Goal: Task Accomplishment & Management: Complete application form

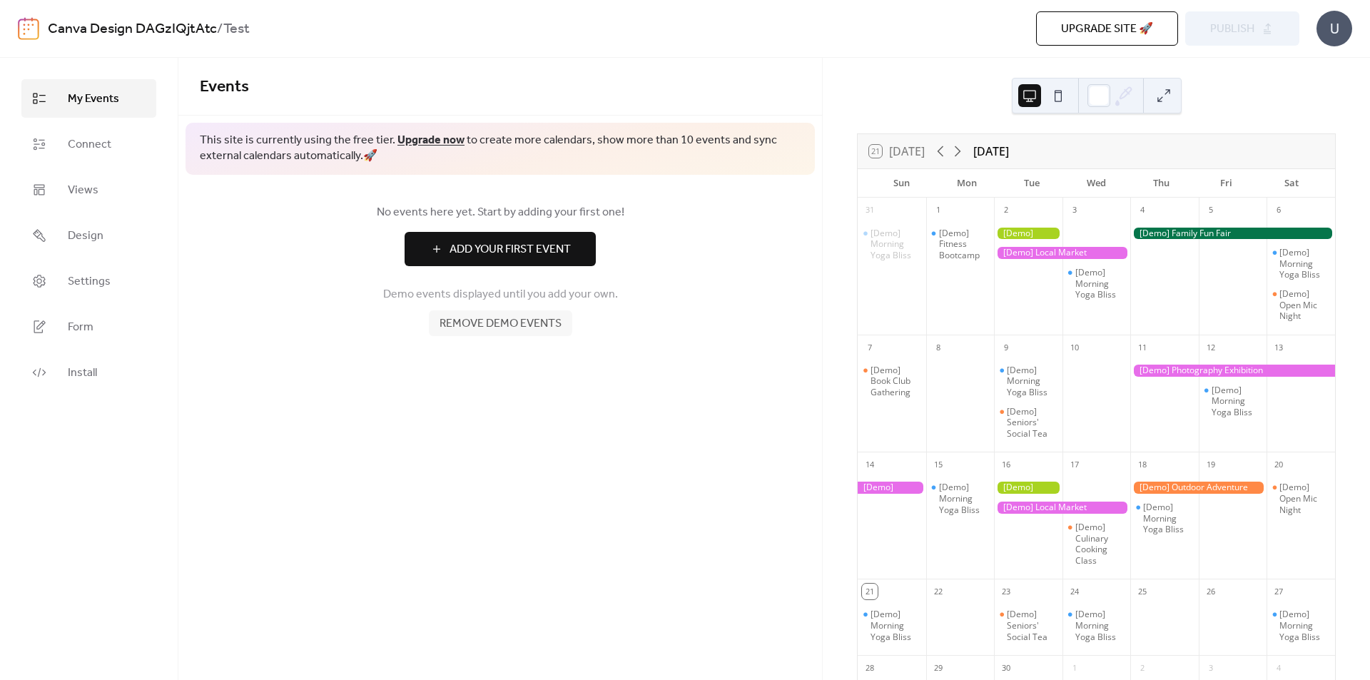
click at [1334, 36] on div "U" at bounding box center [1334, 29] width 36 height 36
click at [648, 46] on div "Canva Design DAGzIQjtAtc / Test Upgrade site 🚀 Preview Publish U" at bounding box center [685, 28] width 1334 height 57
click at [1030, 232] on div at bounding box center [1028, 234] width 68 height 12
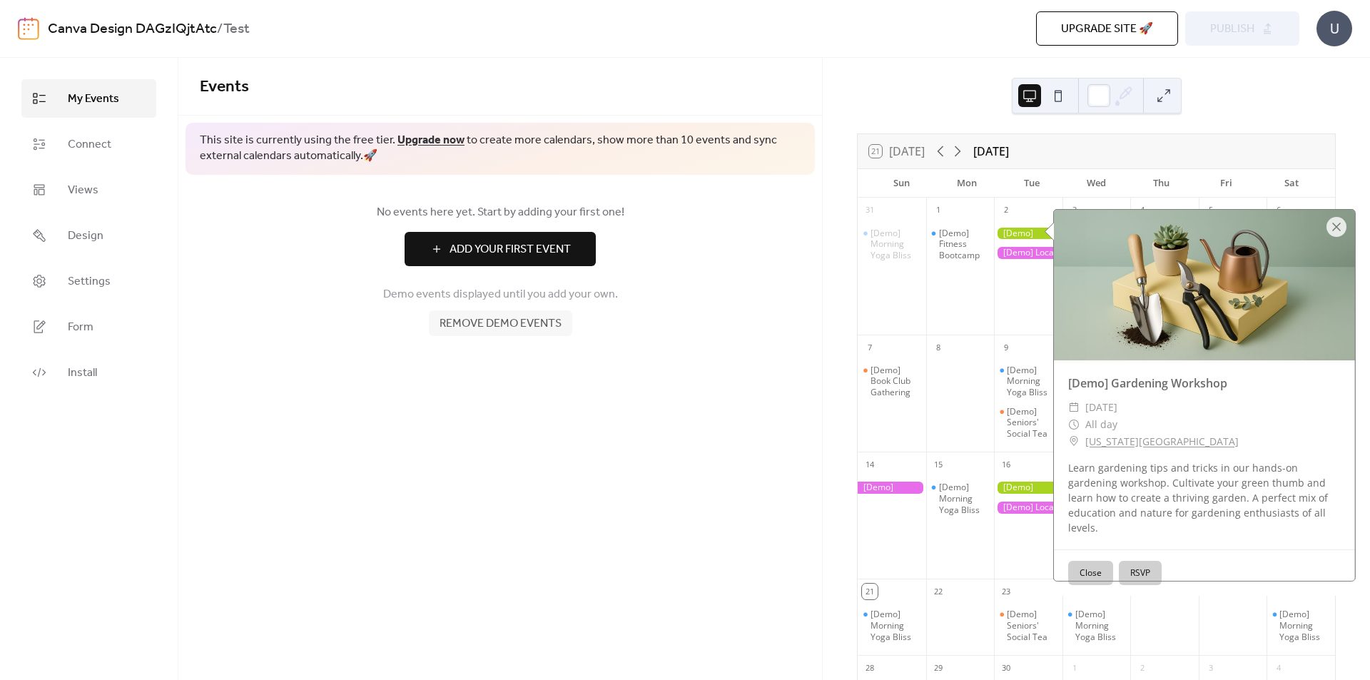
drag, startPoint x: 605, startPoint y: 399, endPoint x: 564, endPoint y: 360, distance: 57.0
click at [602, 398] on div "Events This site is currently using the free tier. Upgrade now to create more c…" at bounding box center [499, 369] width 643 height 622
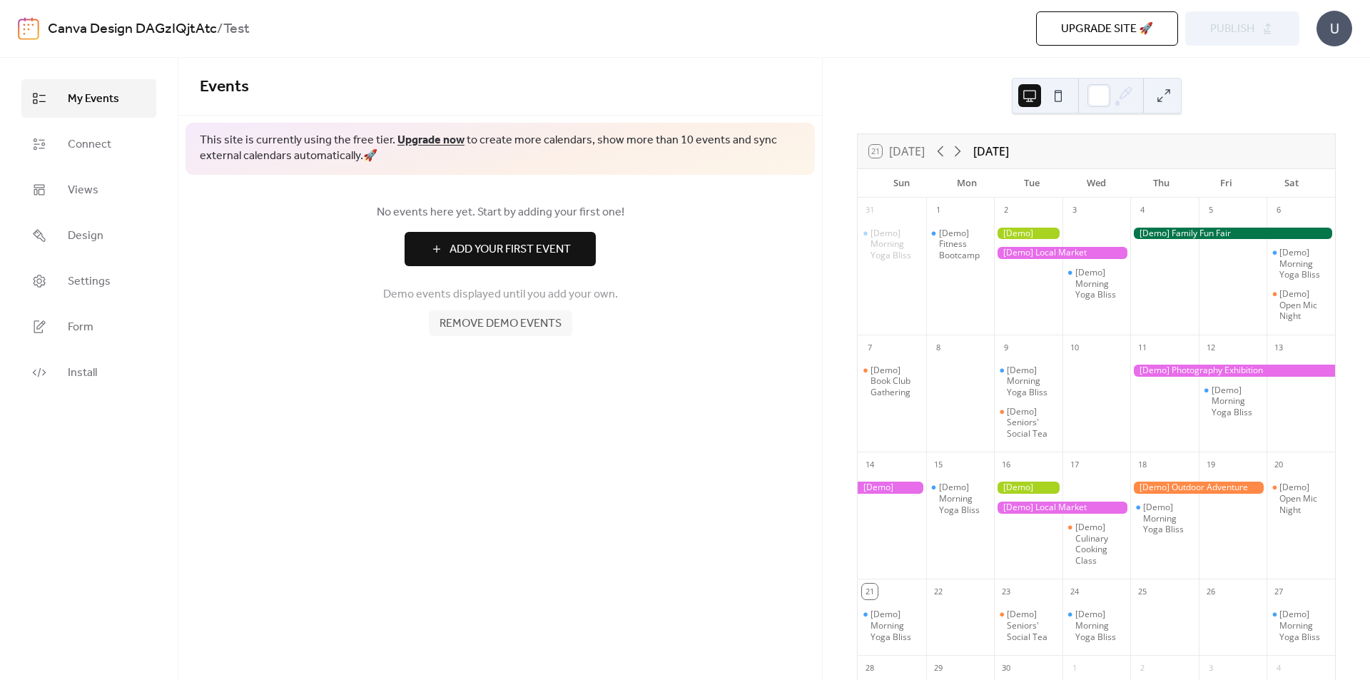
click at [550, 325] on span "Remove demo events" at bounding box center [500, 323] width 122 height 17
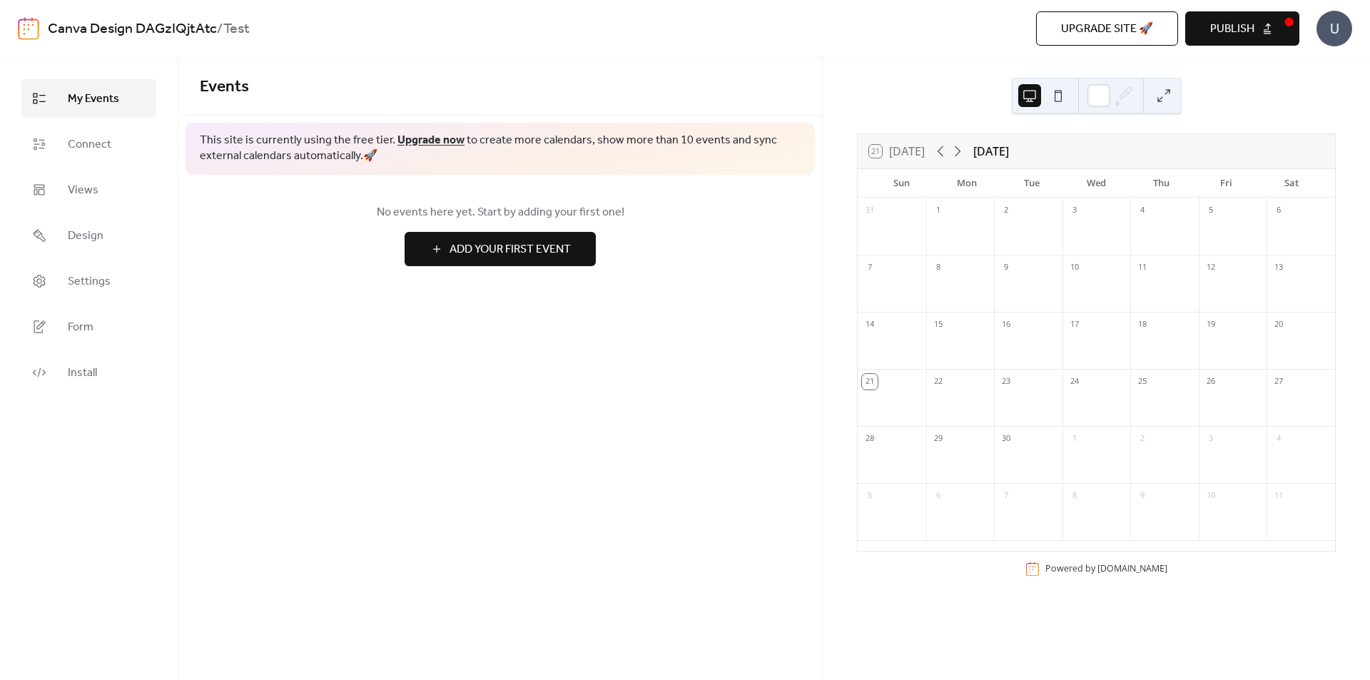
click at [554, 243] on span "Add Your First Event" at bounding box center [509, 249] width 121 height 17
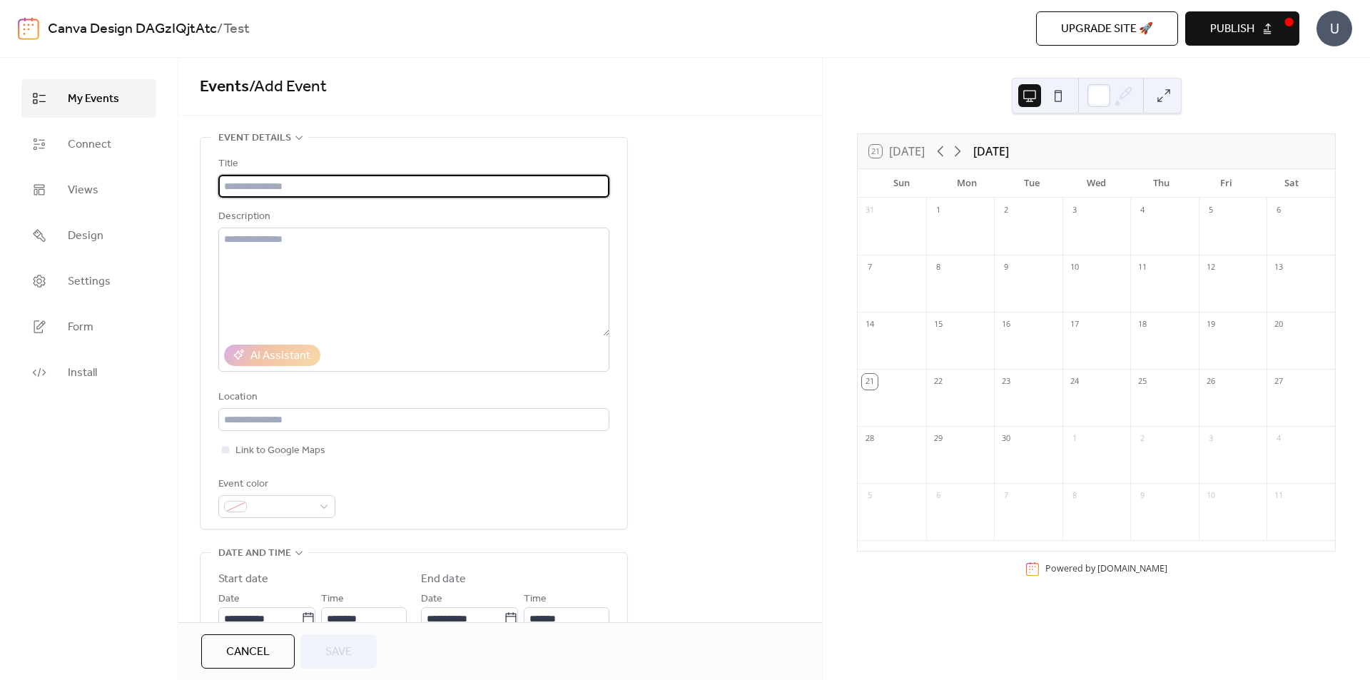
click at [315, 188] on input "text" at bounding box center [413, 186] width 391 height 23
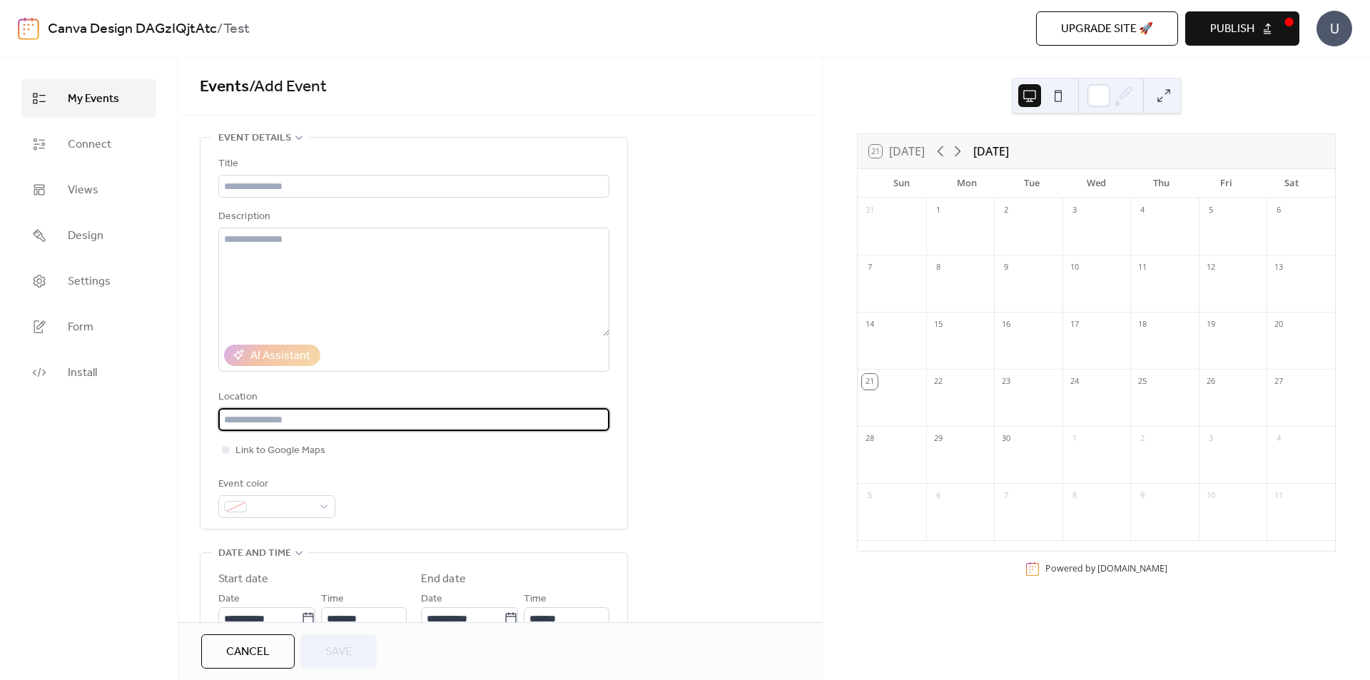
click at [297, 425] on input "text" at bounding box center [413, 419] width 391 height 23
click at [277, 182] on input "text" at bounding box center [413, 186] width 391 height 23
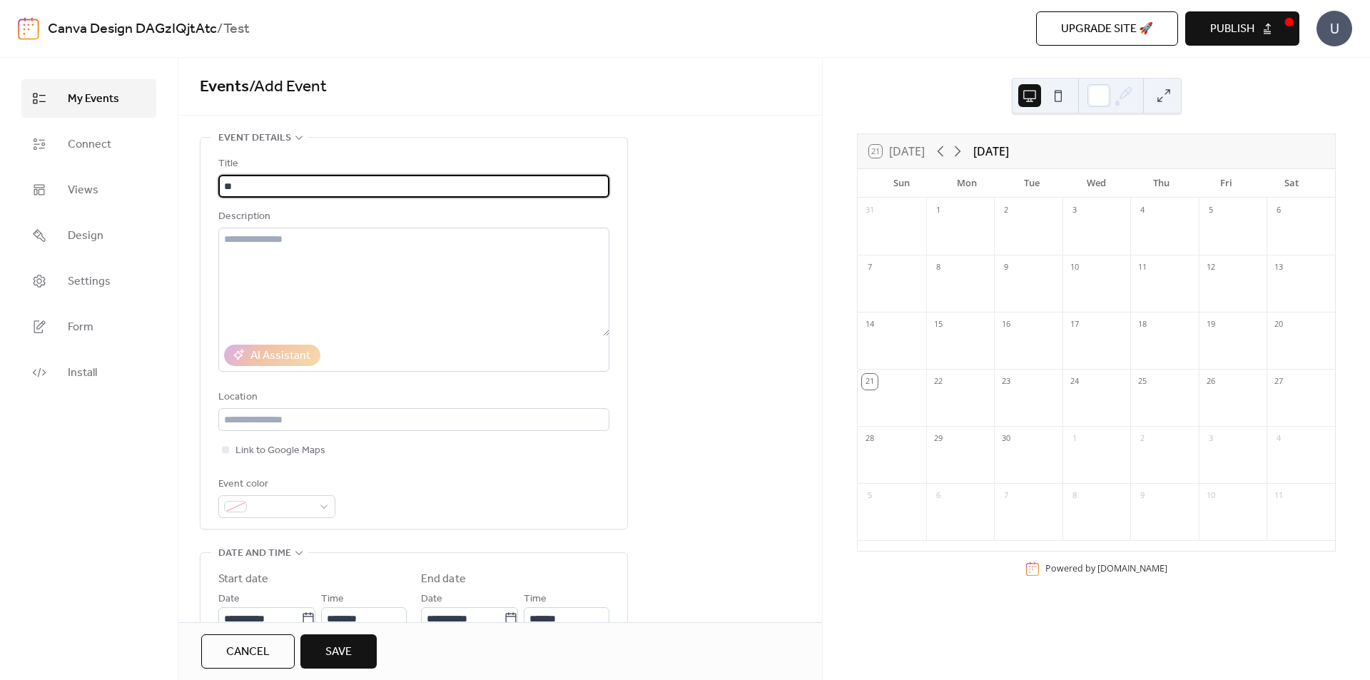
type input "*"
type input "**********"
click at [279, 245] on textarea at bounding box center [413, 282] width 391 height 108
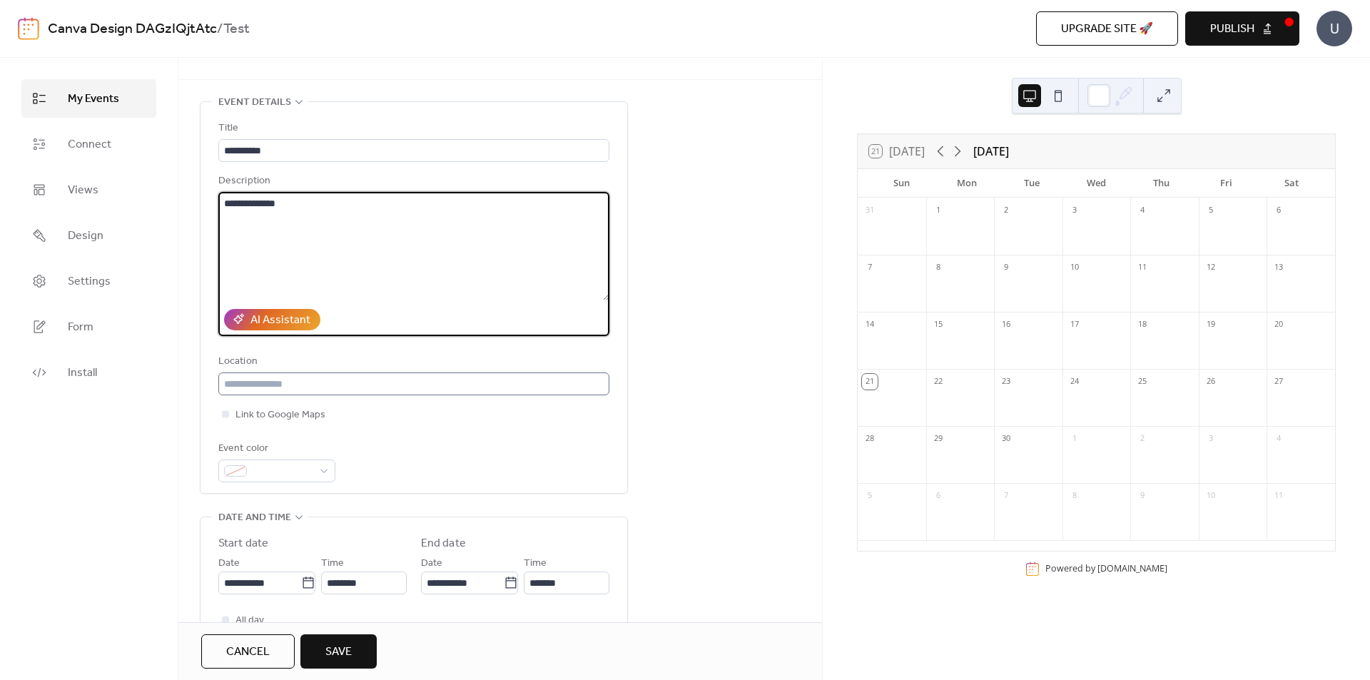
scroll to position [71, 0]
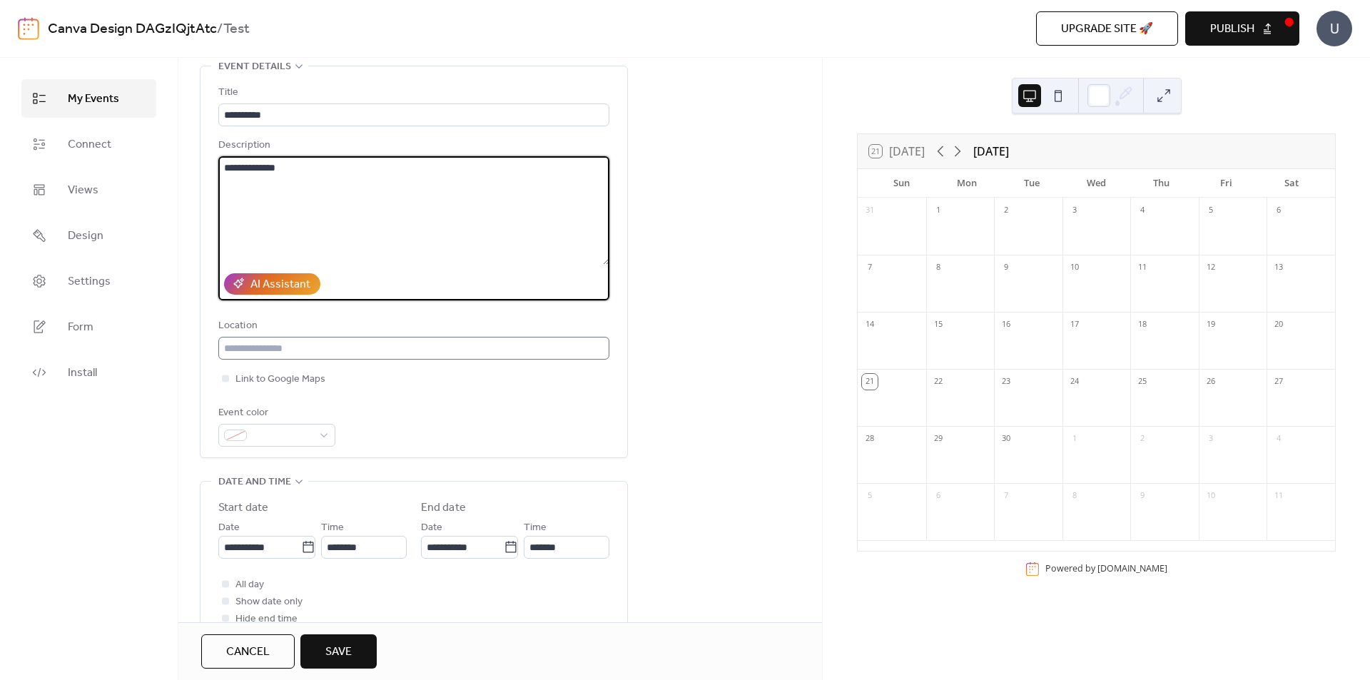
type textarea "**********"
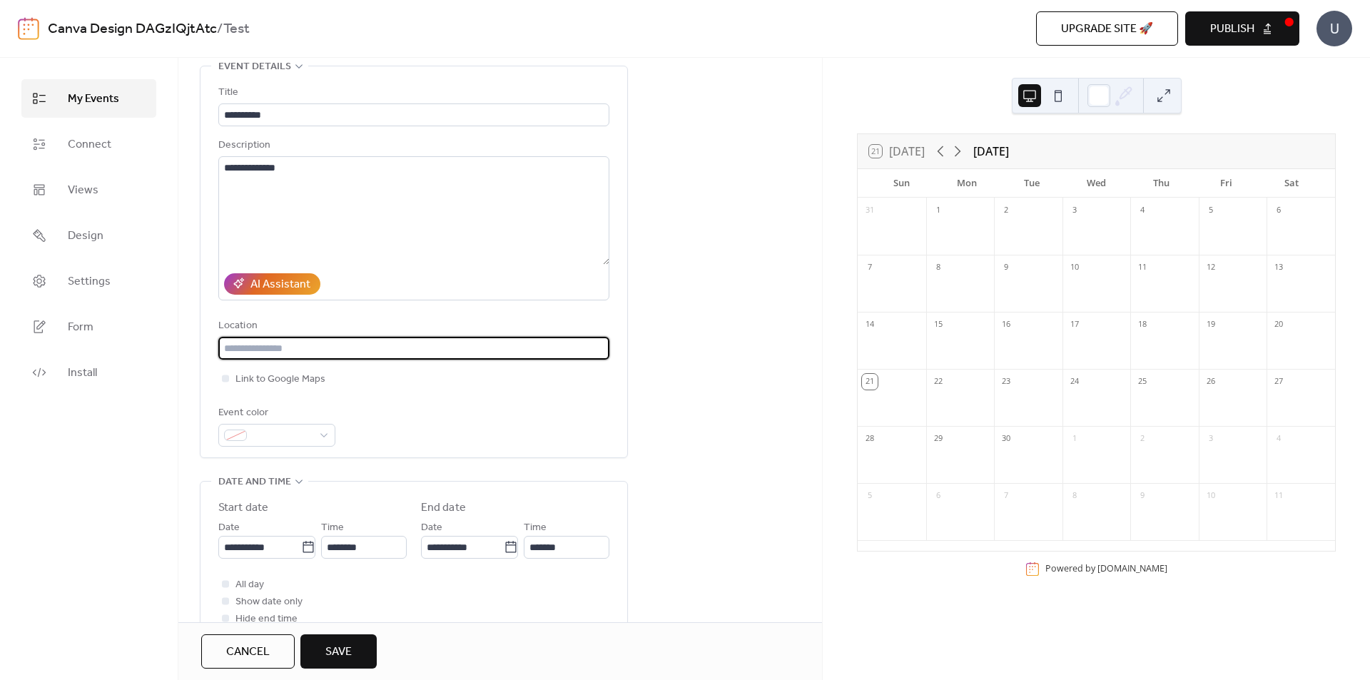
click at [274, 348] on input "text" at bounding box center [413, 348] width 391 height 23
type input "****"
drag, startPoint x: 474, startPoint y: 428, endPoint x: 405, endPoint y: 428, distance: 68.5
click at [473, 428] on div "Event color" at bounding box center [413, 425] width 391 height 42
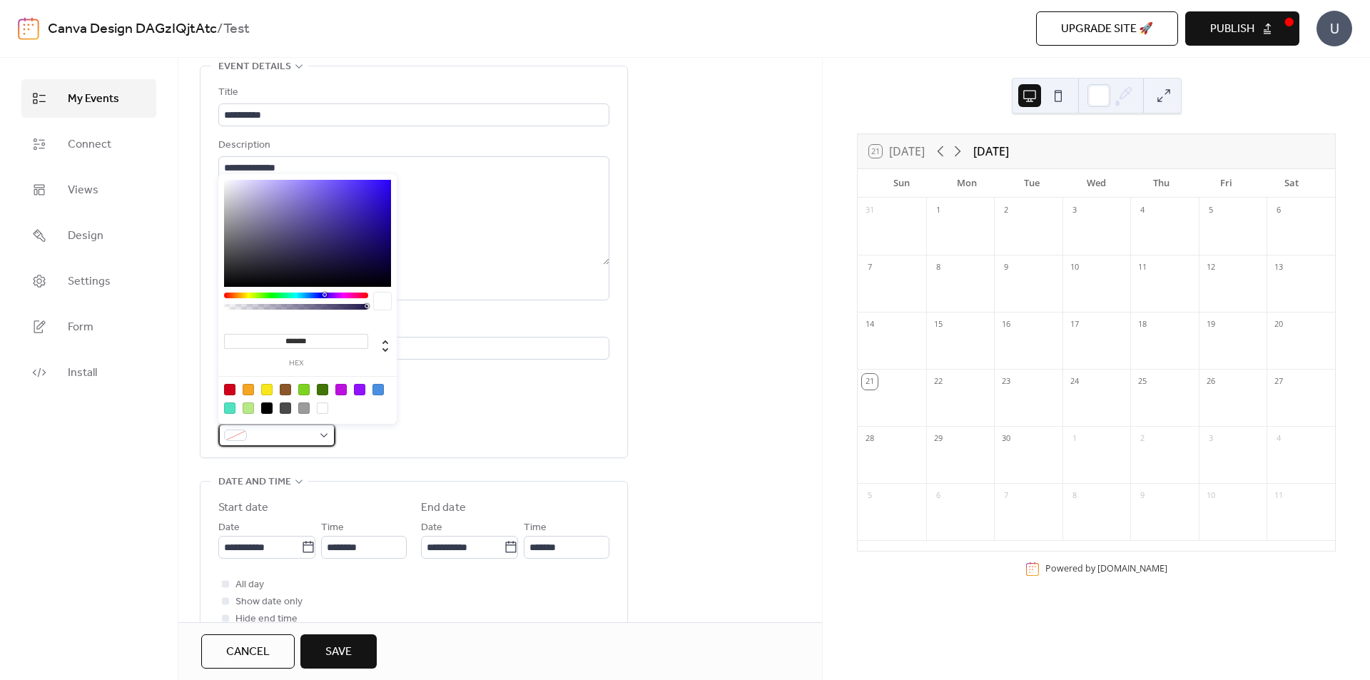
click at [327, 432] on div at bounding box center [276, 435] width 117 height 23
click at [305, 391] on div at bounding box center [303, 389] width 11 height 11
type input "*******"
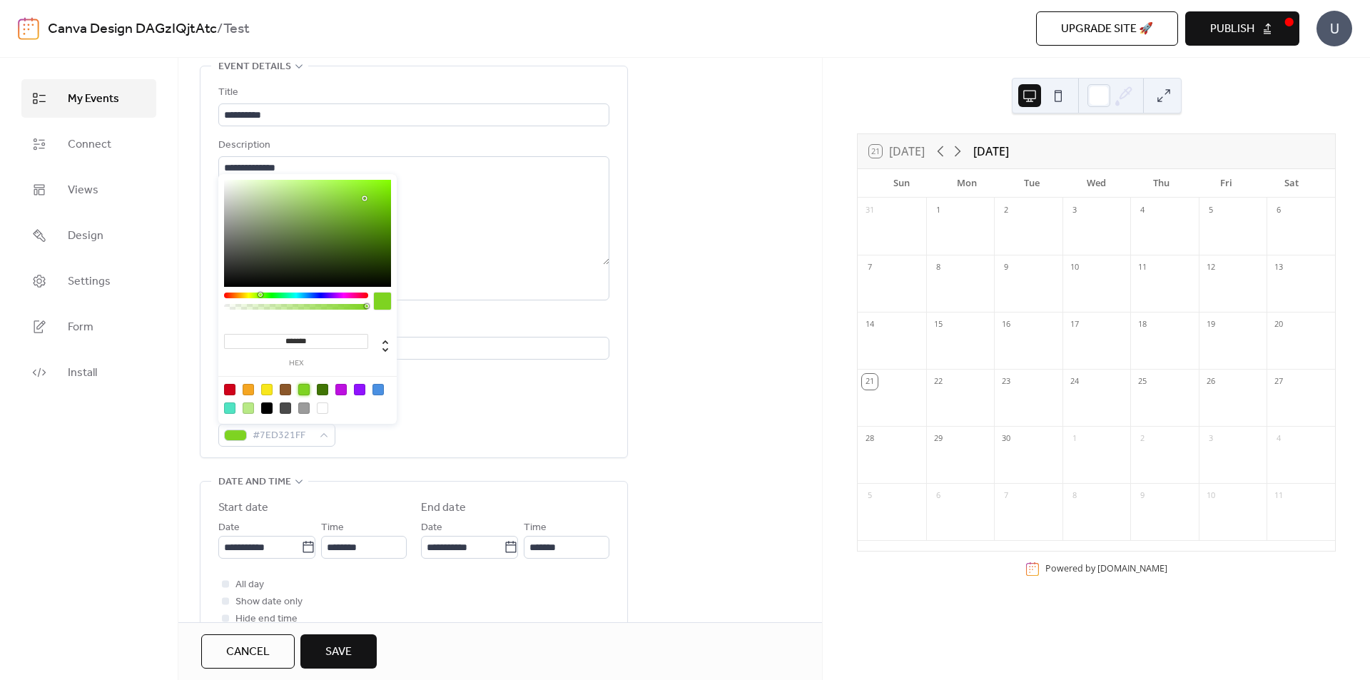
click at [443, 417] on div "Event color #7ED321FF" at bounding box center [413, 425] width 391 height 42
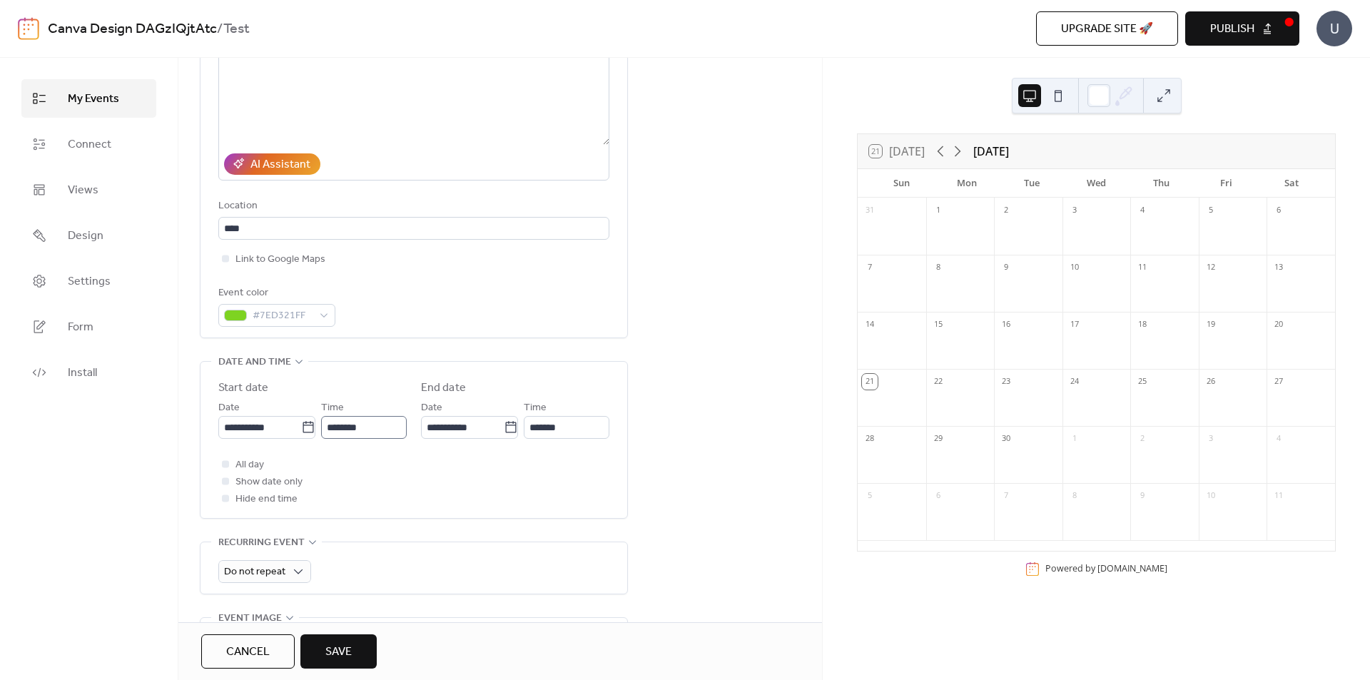
scroll to position [214, 0]
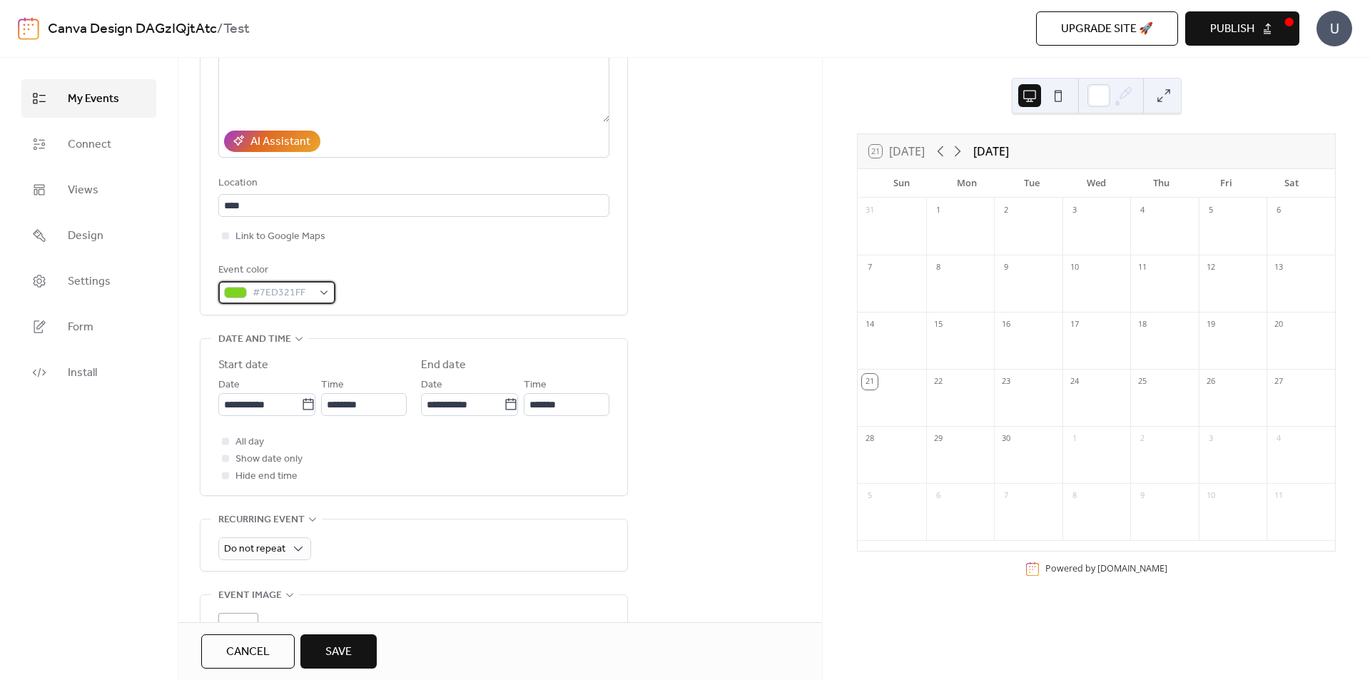
click at [320, 292] on div "#7ED321FF" at bounding box center [276, 292] width 117 height 23
click at [483, 290] on div "Event color #7ED321FF" at bounding box center [413, 283] width 391 height 42
click at [247, 440] on span "All day" at bounding box center [249, 442] width 29 height 17
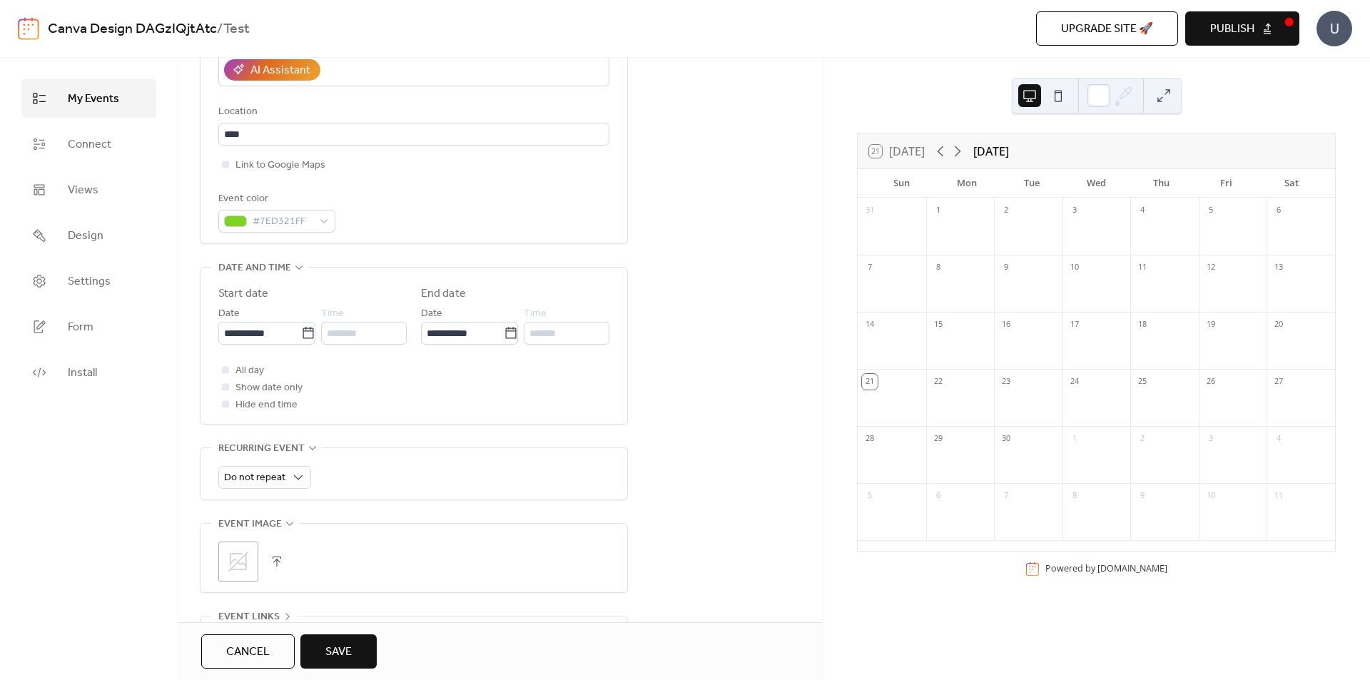
click at [265, 385] on span "Show date only" at bounding box center [268, 388] width 67 height 17
click at [227, 387] on div at bounding box center [225, 386] width 7 height 7
click at [226, 379] on div "All day Show date only Hide end time" at bounding box center [413, 387] width 391 height 51
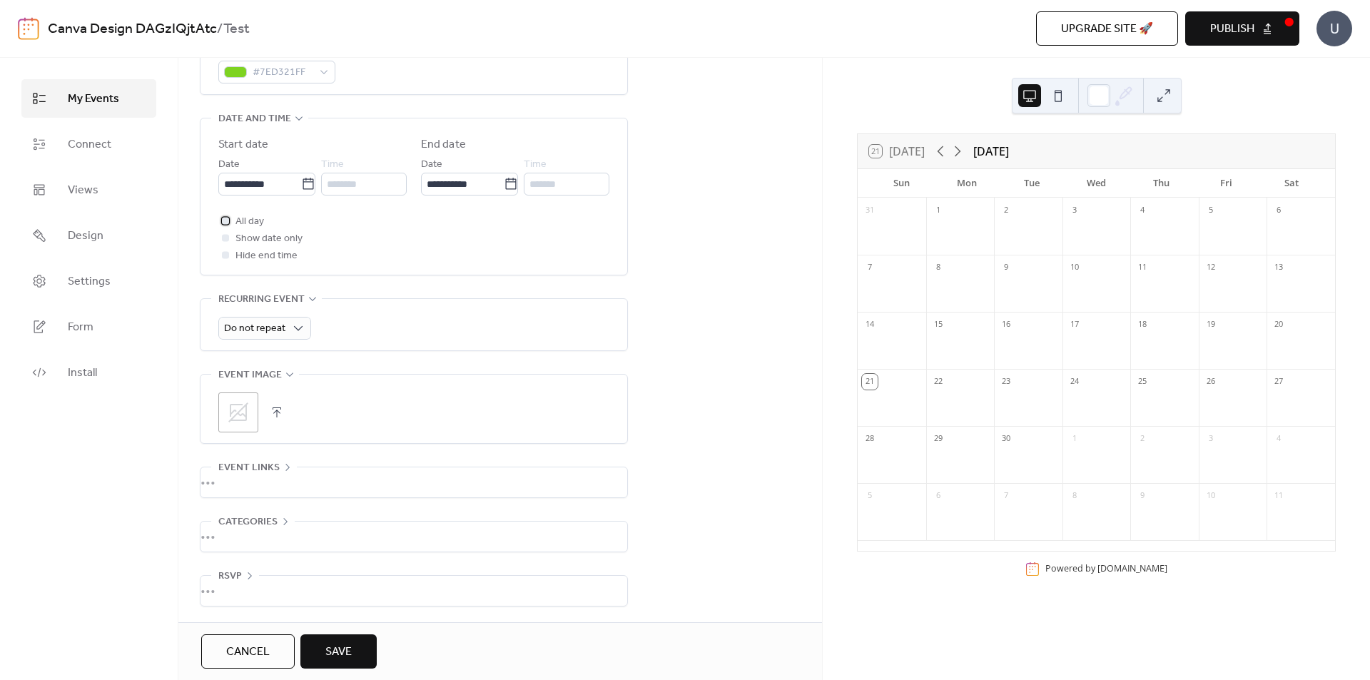
scroll to position [437, 0]
click at [247, 402] on icon at bounding box center [238, 412] width 20 height 20
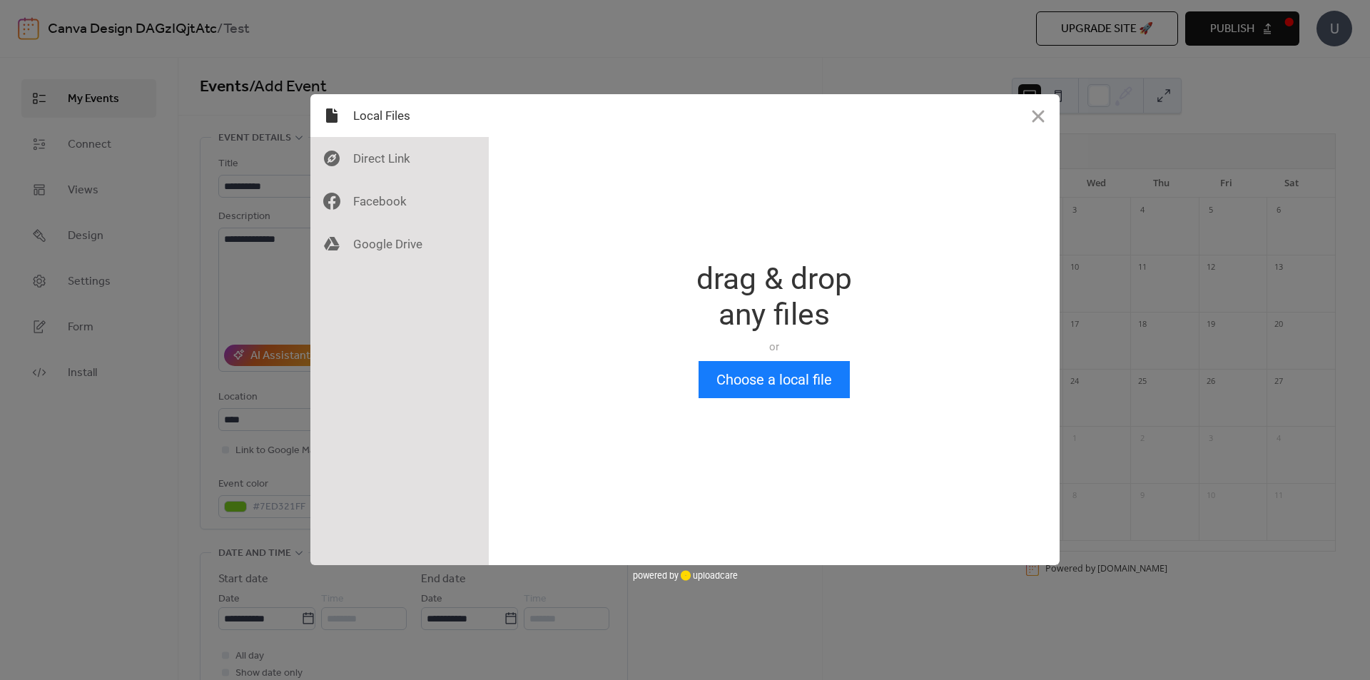
scroll to position [0, 0]
click at [728, 377] on button "Choose a local file" at bounding box center [773, 379] width 151 height 37
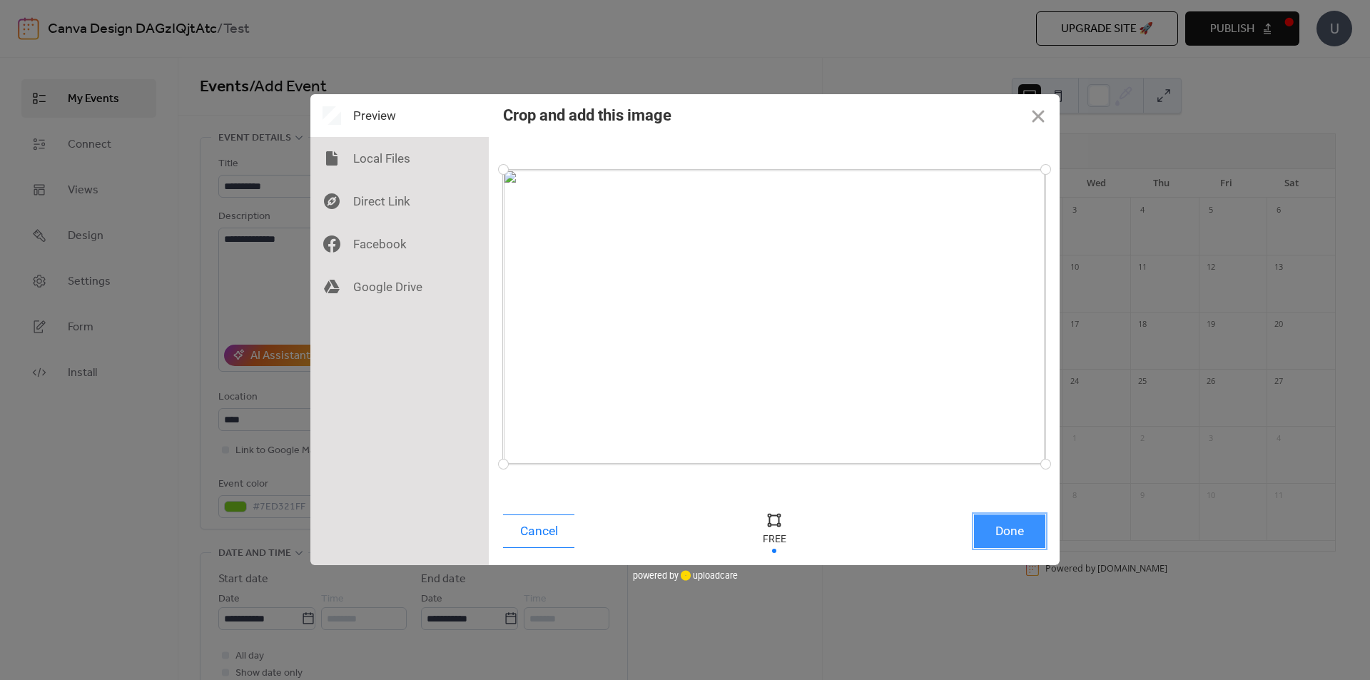
click at [989, 533] on button "Done" at bounding box center [1009, 531] width 71 height 34
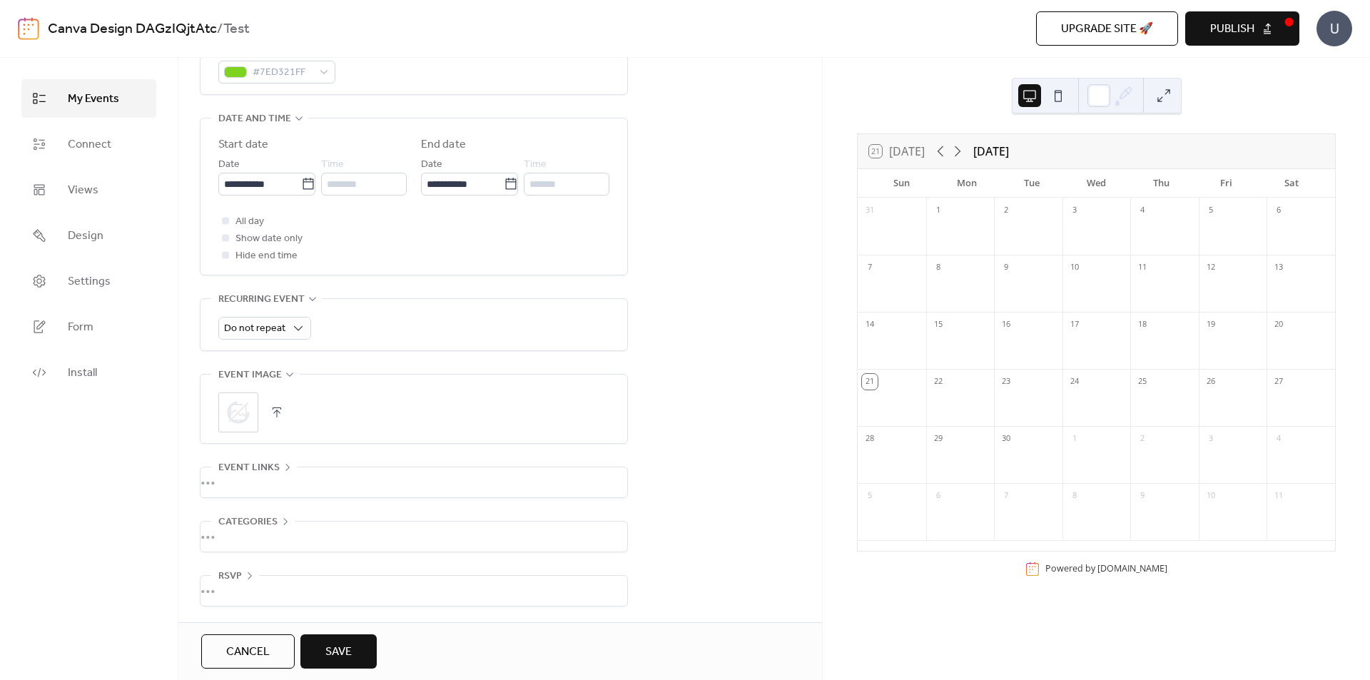
scroll to position [437, 0]
click at [255, 526] on div "•••" at bounding box center [413, 536] width 427 height 30
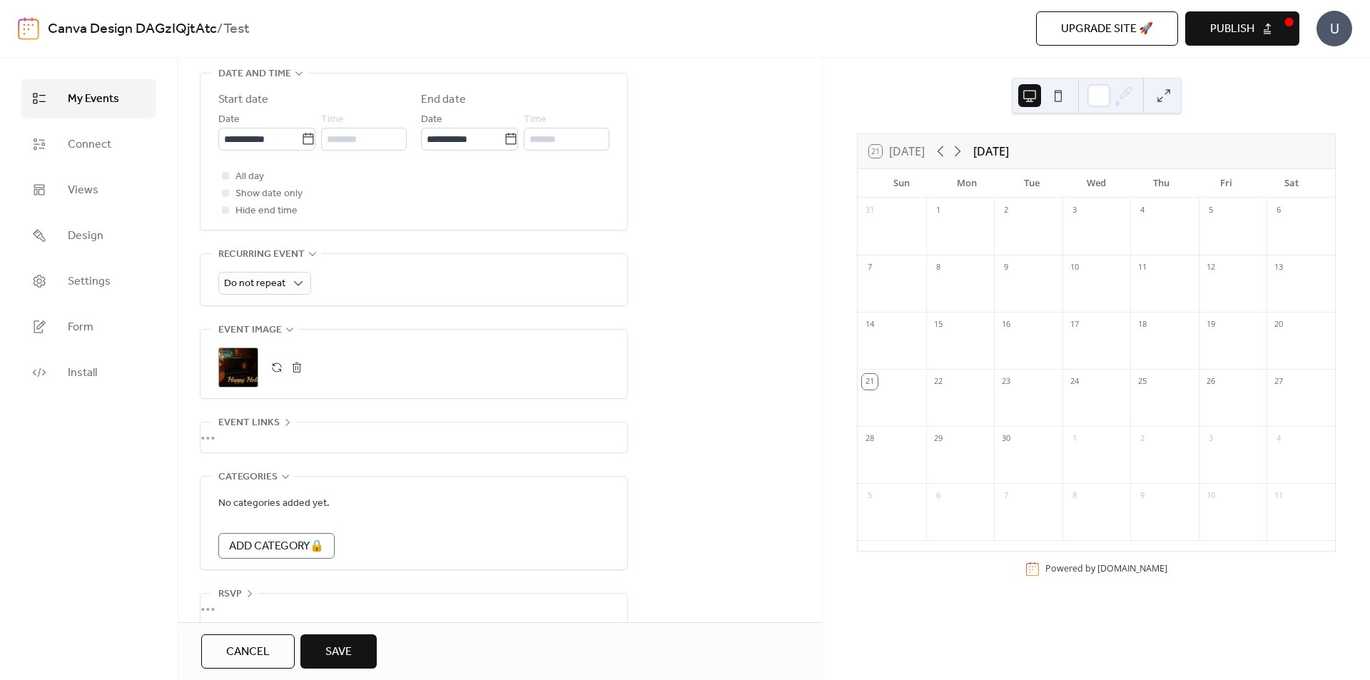
scroll to position [500, 0]
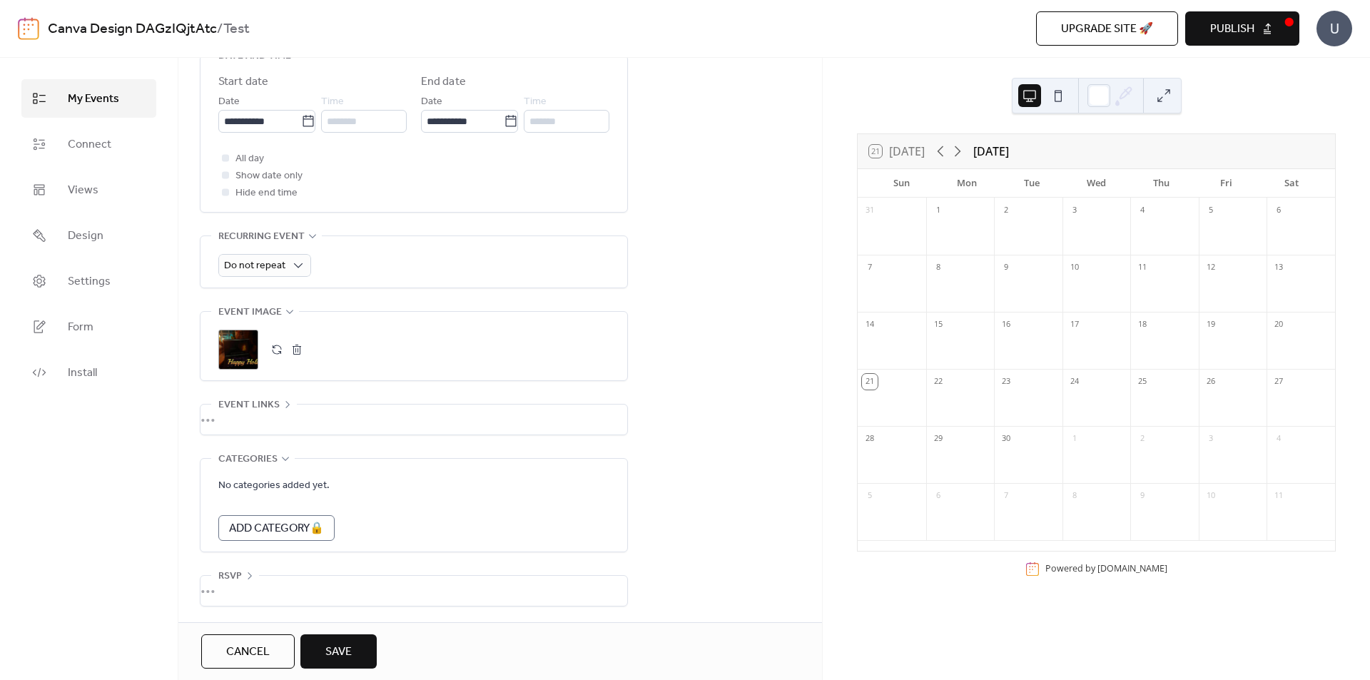
click at [348, 648] on span "Save" at bounding box center [338, 651] width 26 height 17
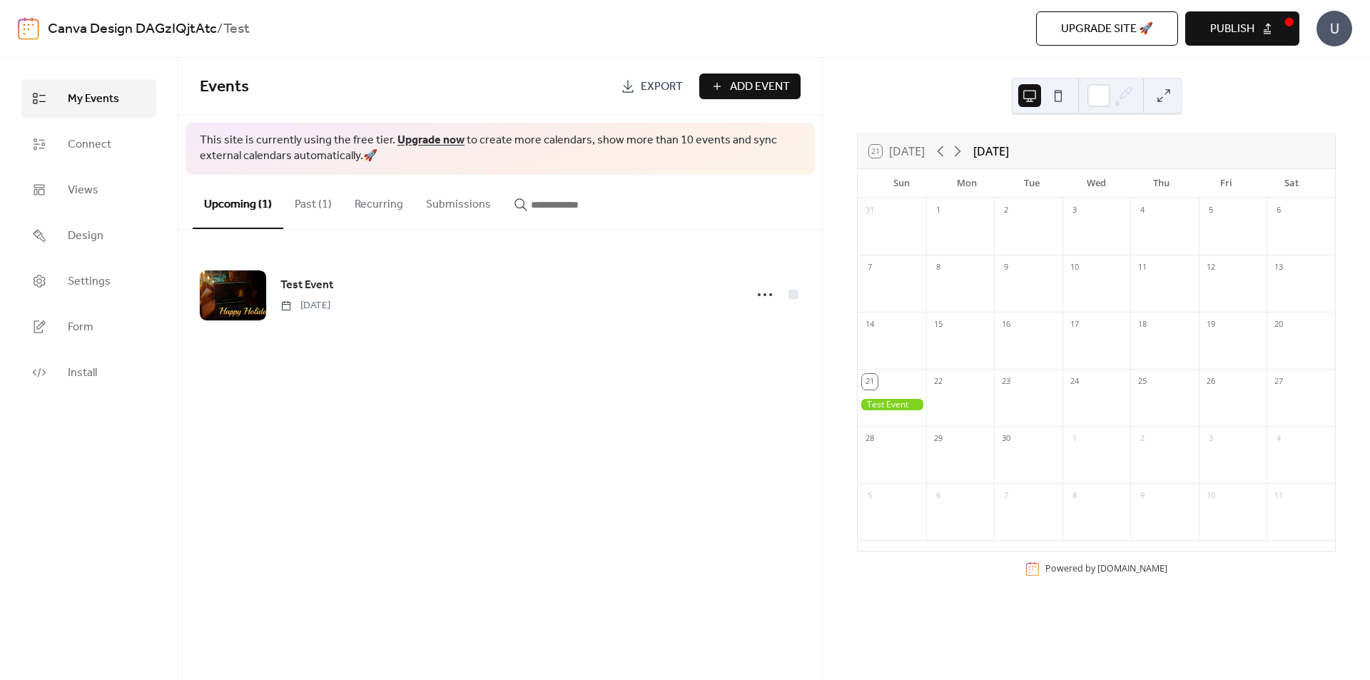
click at [910, 402] on div at bounding box center [891, 405] width 68 height 12
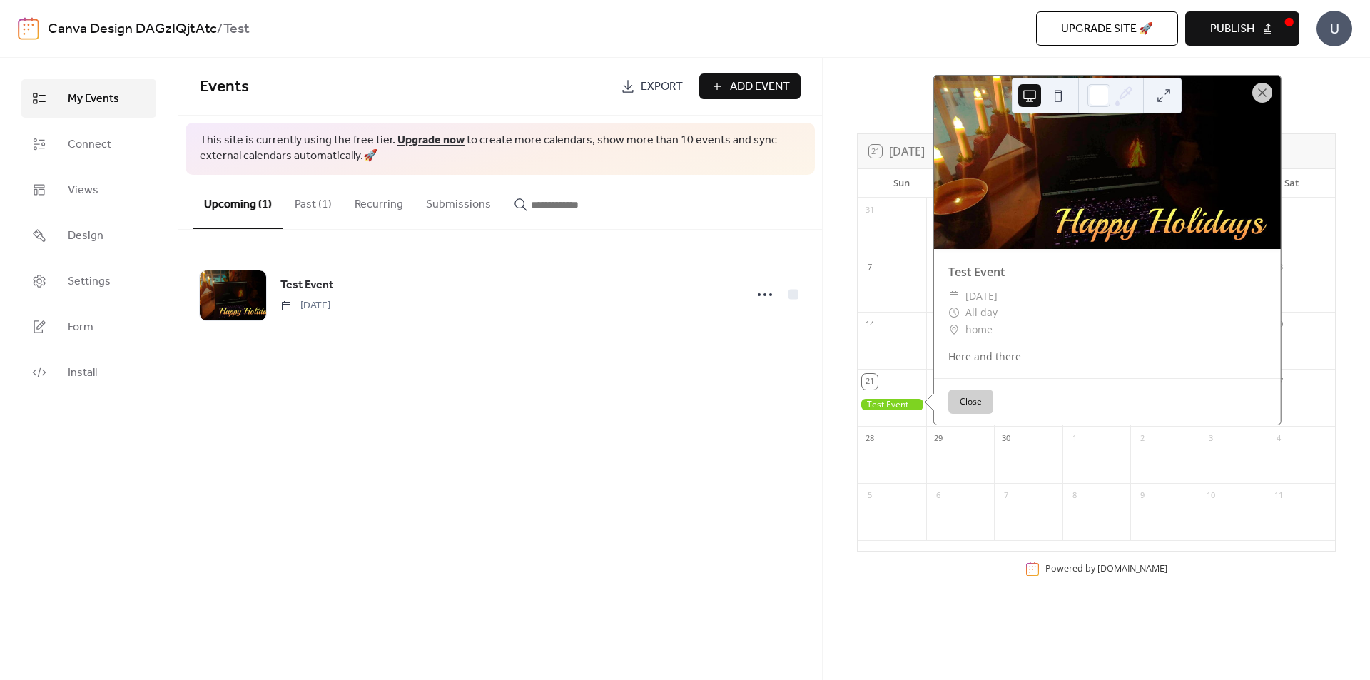
click at [1057, 94] on button at bounding box center [1057, 95] width 23 height 23
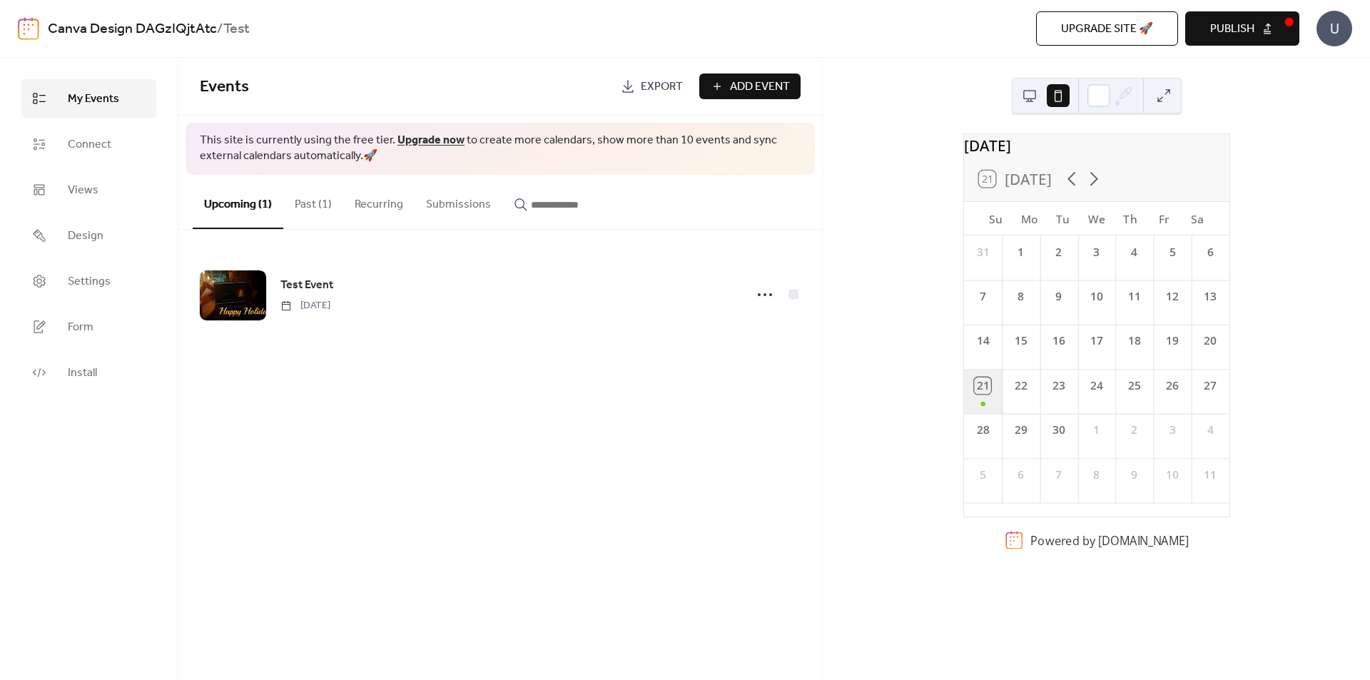
click at [989, 401] on div "21" at bounding box center [983, 391] width 38 height 44
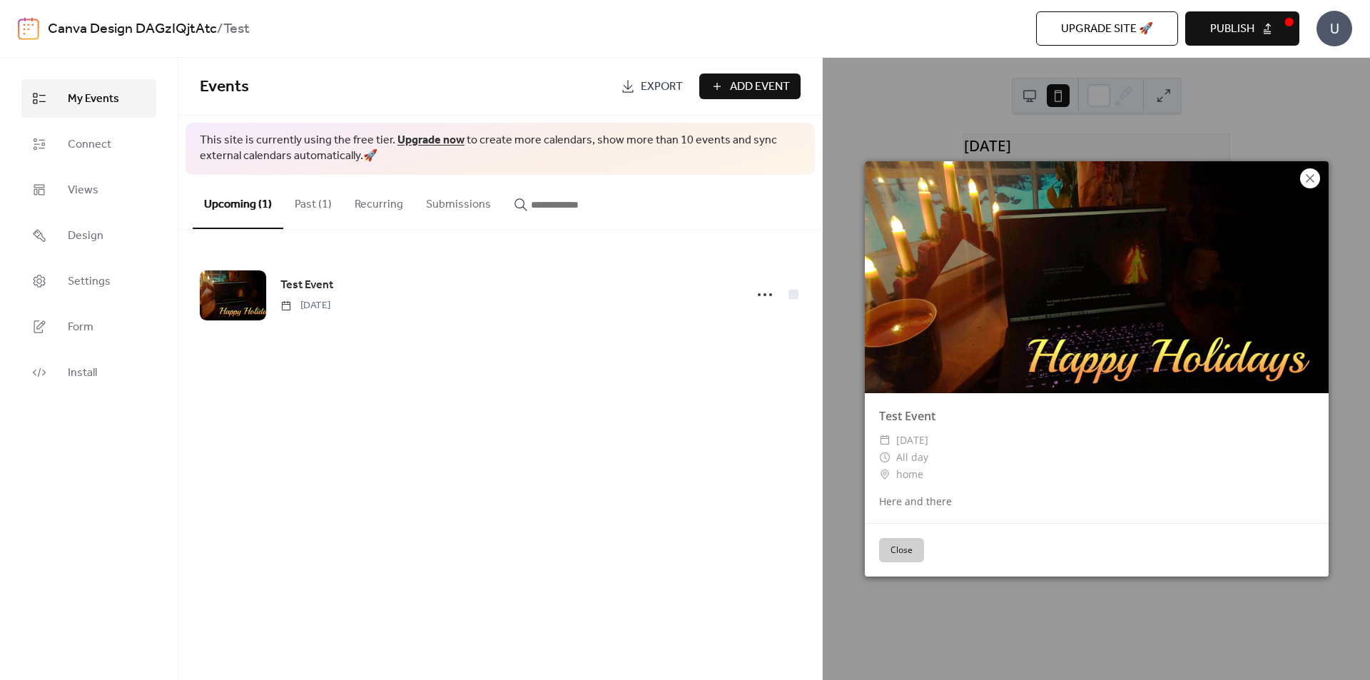
click at [1313, 173] on icon at bounding box center [1309, 178] width 17 height 17
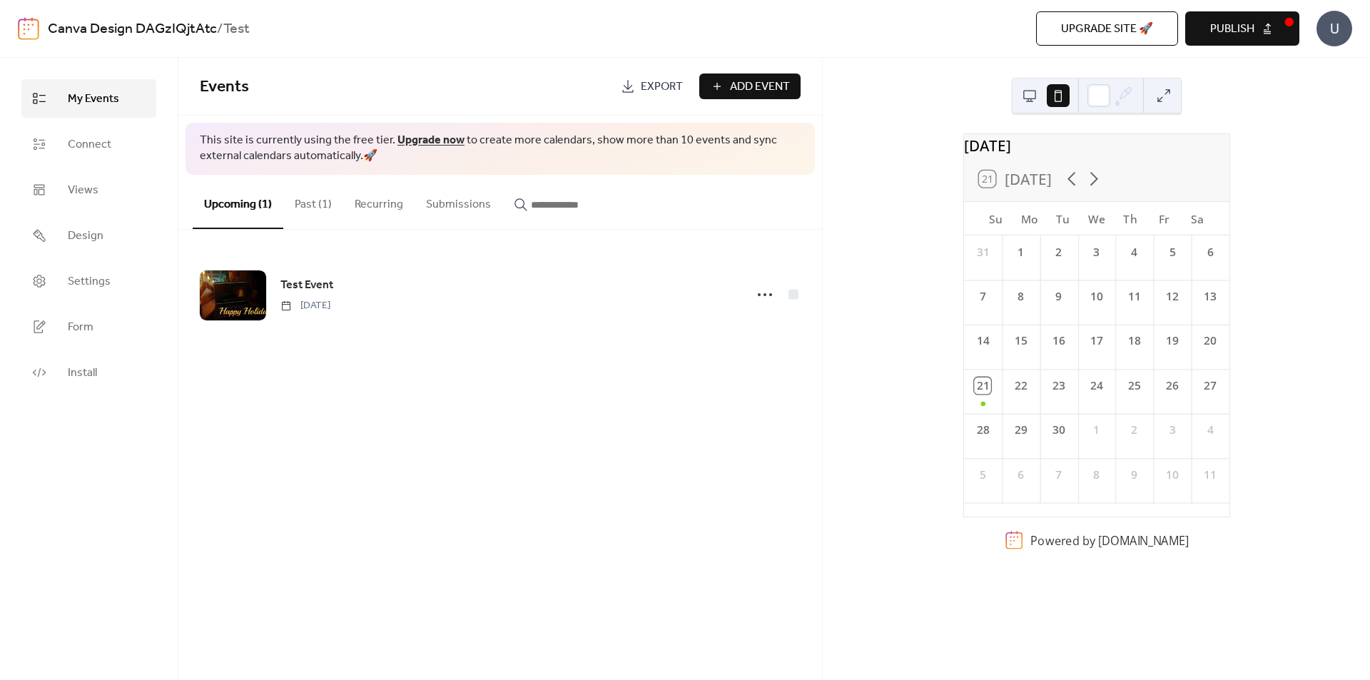
click at [1258, 28] on button "Publish" at bounding box center [1242, 28] width 114 height 34
